Goal: Check status: Check status

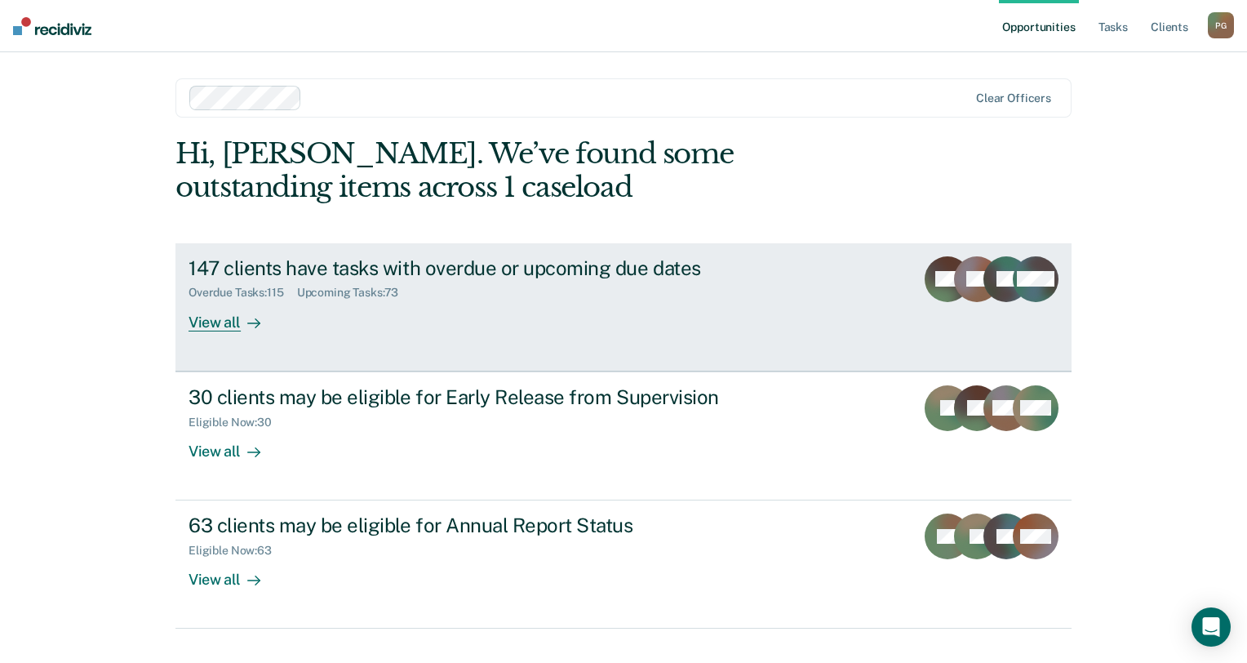
click at [493, 290] on div "Overdue Tasks : 115 Upcoming Tasks : 73" at bounding box center [475, 289] width 573 height 20
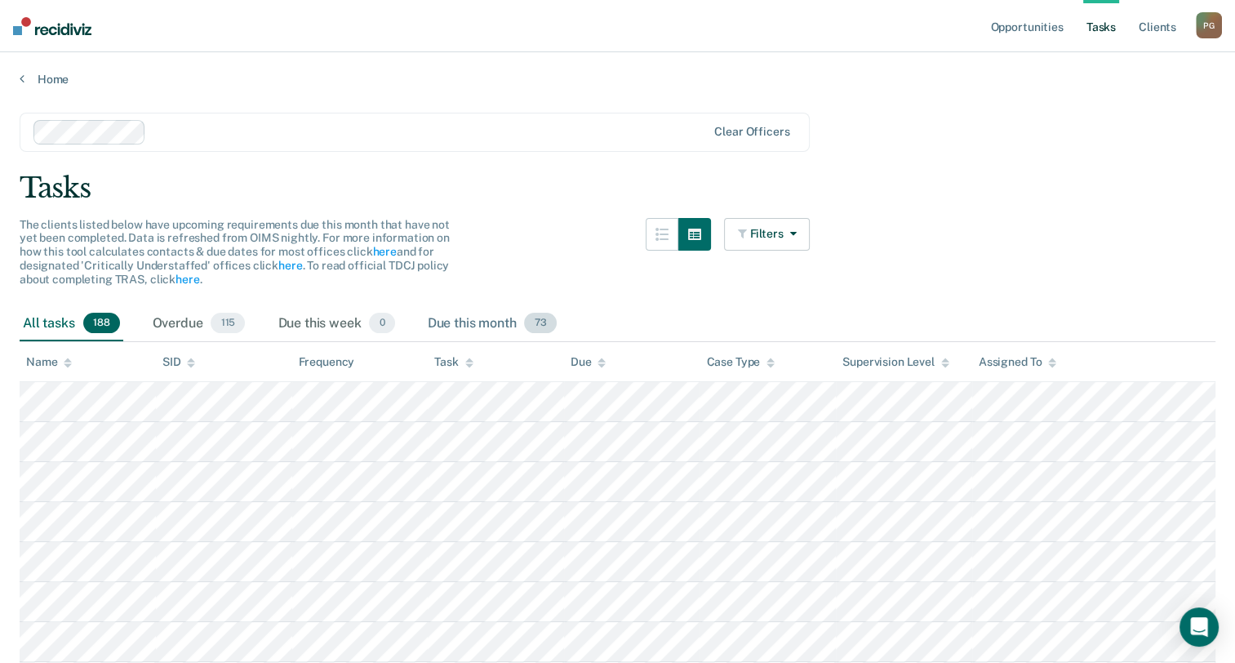
click at [545, 324] on span "73" at bounding box center [540, 323] width 32 height 21
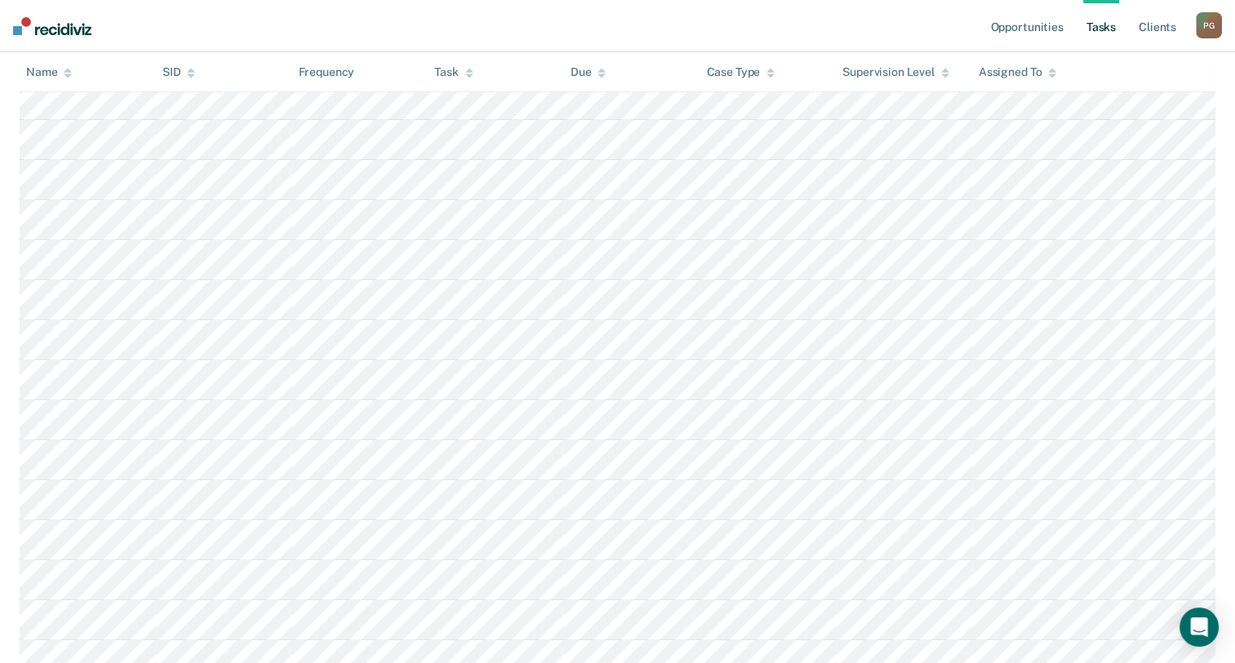
scroll to position [174, 0]
